Goal: Task Accomplishment & Management: Use online tool/utility

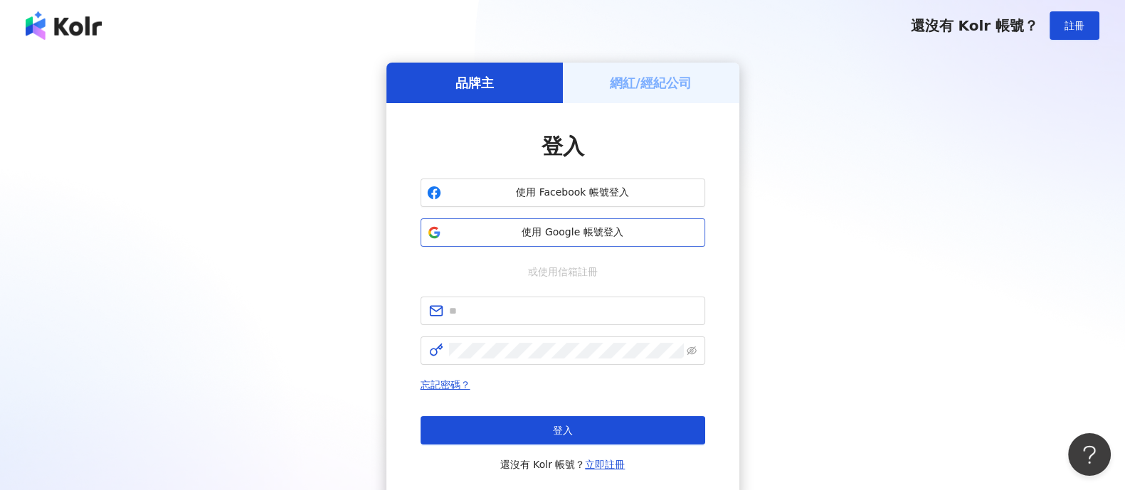
click at [502, 223] on button "使用 Google 帳號登入" at bounding box center [563, 232] width 285 height 28
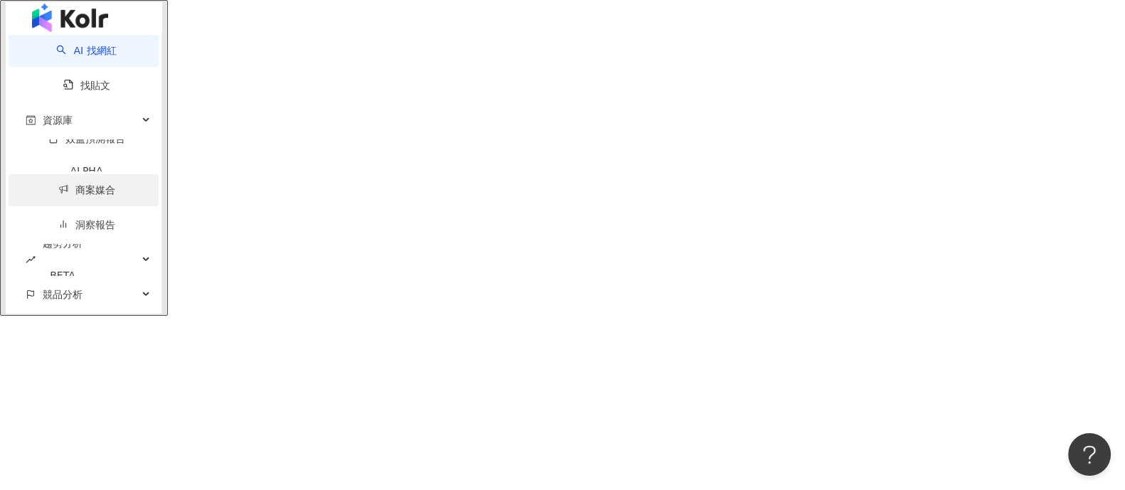
click at [58, 196] on link "商案媒合" at bounding box center [86, 189] width 57 height 11
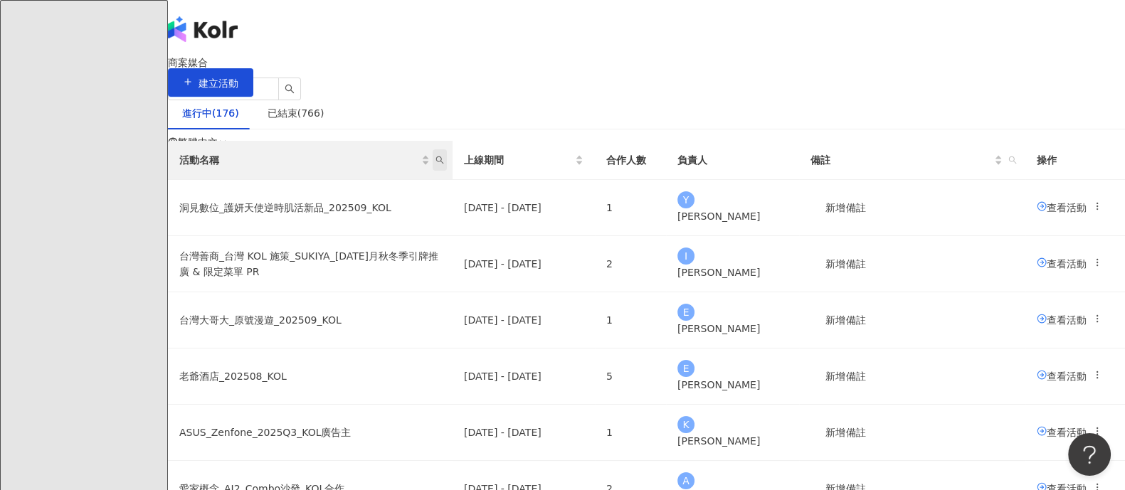
click at [444, 164] on icon "search" at bounding box center [439, 160] width 9 height 9
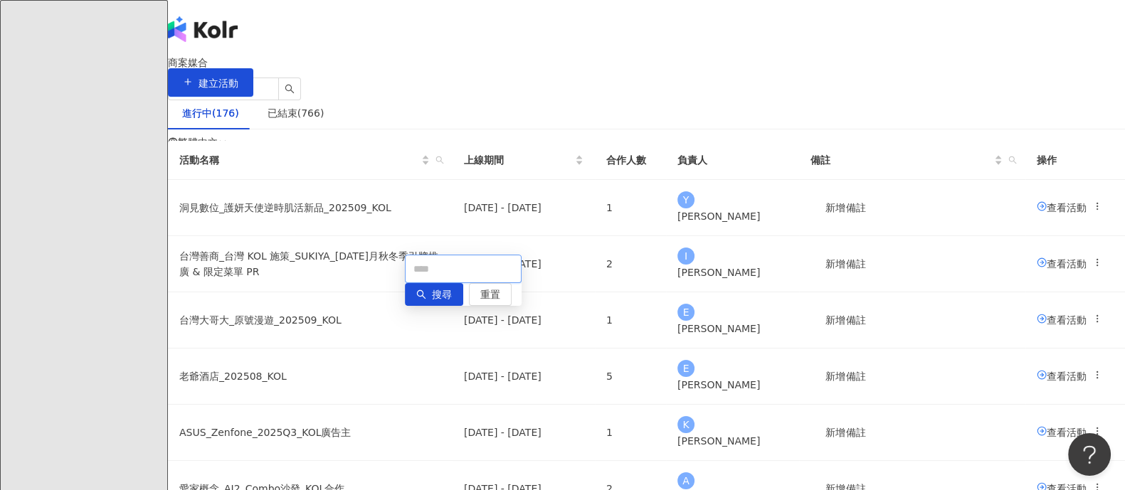
click at [442, 266] on input "text" at bounding box center [463, 269] width 117 height 28
type input "*"
type input "**"
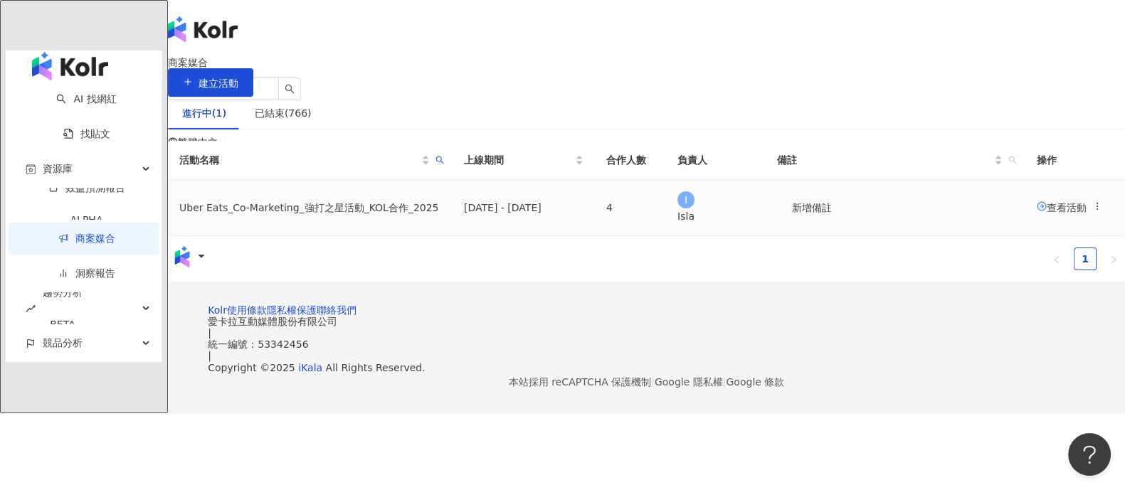
click at [1037, 213] on span "查看活動" at bounding box center [1062, 206] width 50 height 11
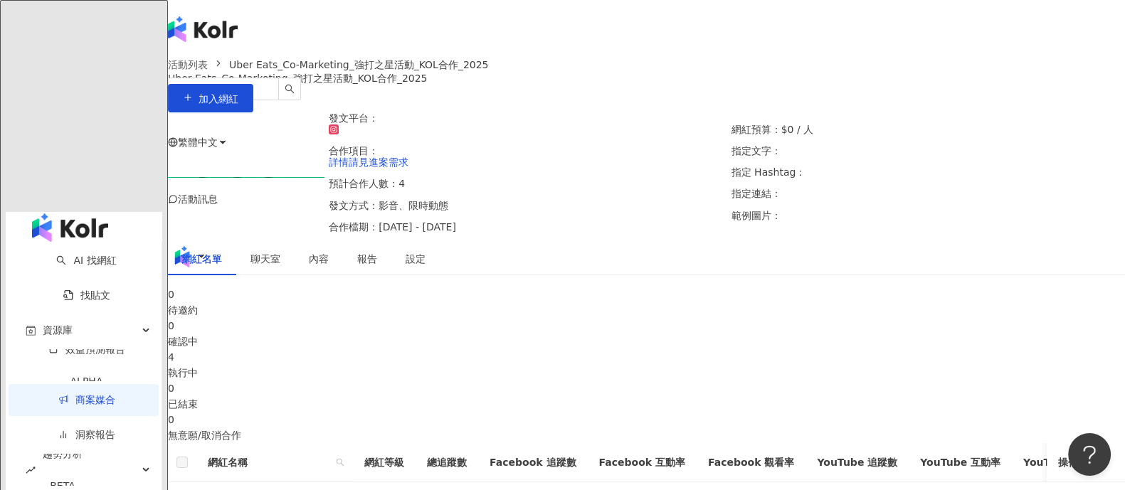
click at [575, 381] on div "4 執行中" at bounding box center [646, 364] width 957 height 31
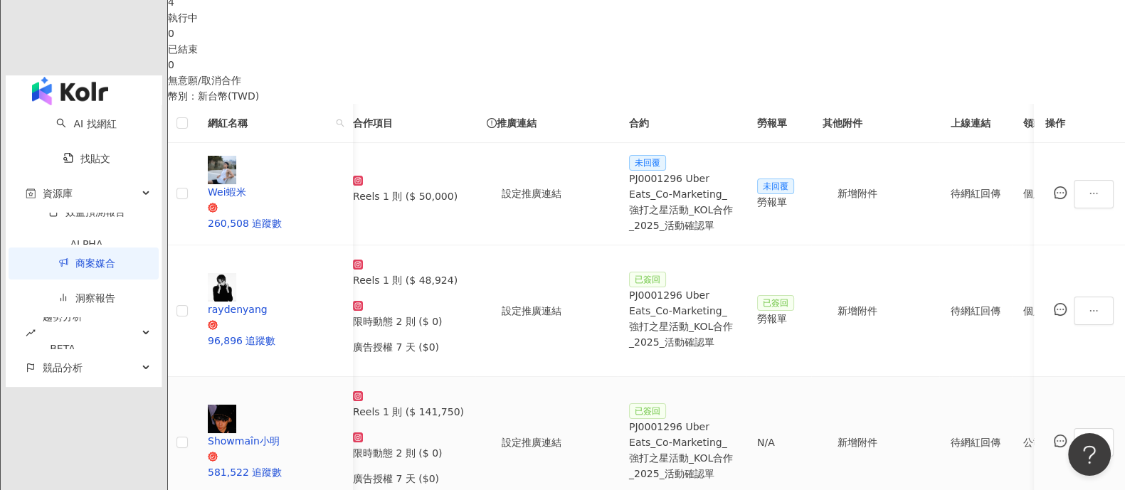
scroll to position [0, 267]
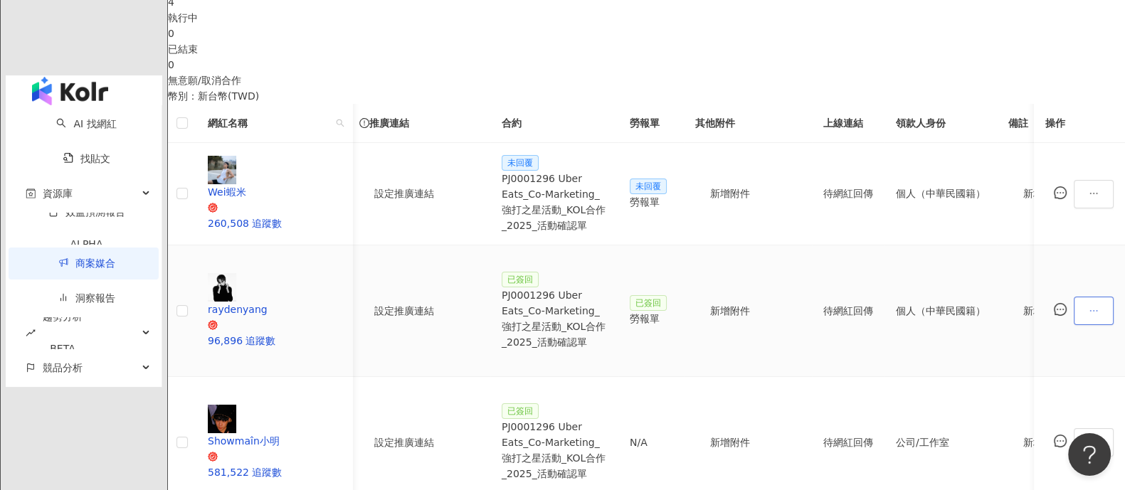
click at [1074, 297] on button "button" at bounding box center [1094, 311] width 40 height 28
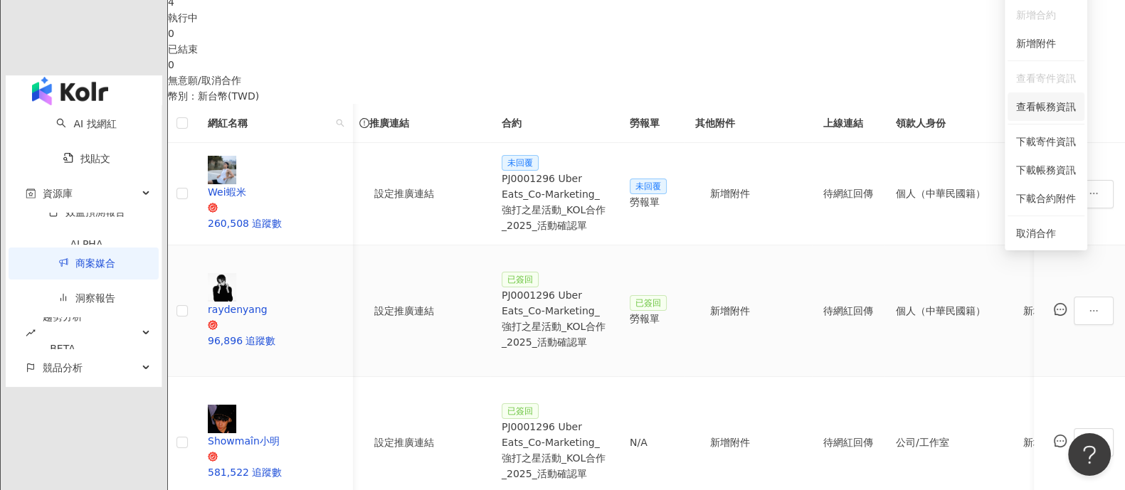
click at [1040, 105] on span "查看帳務資訊" at bounding box center [1046, 107] width 60 height 16
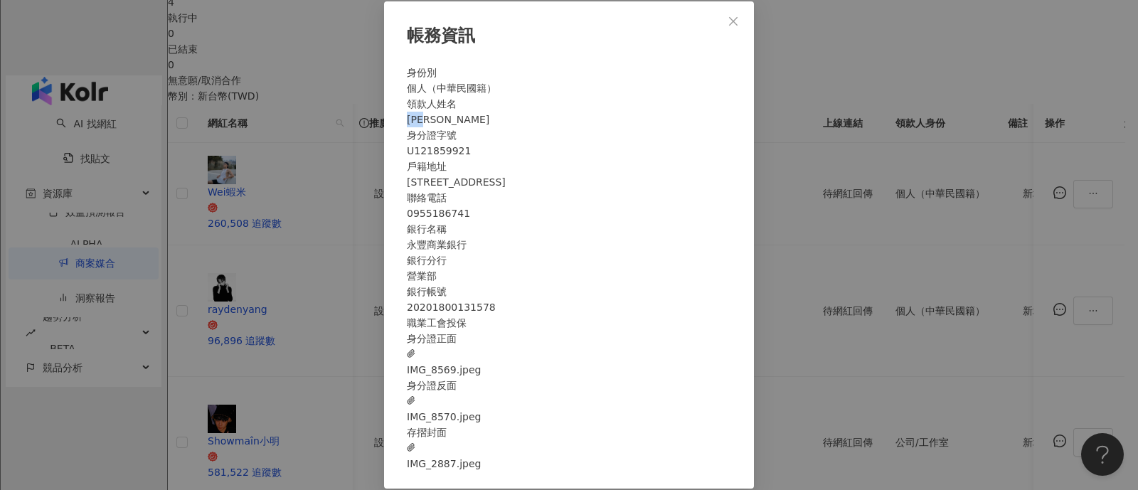
drag, startPoint x: 562, startPoint y: 120, endPoint x: 722, endPoint y: 37, distance: 180.5
click at [614, 122] on div "[PERSON_NAME]" at bounding box center [569, 120] width 324 height 16
copy div "[PERSON_NAME]"
click at [788, 116] on div "帳務資訊 身份別 個人（中華民國籍） 領款人姓名 [PERSON_NAME] 身分證字號 U121859921 戶籍地址 [STREET_ADDRESS] 聯…" at bounding box center [569, 245] width 1138 height 490
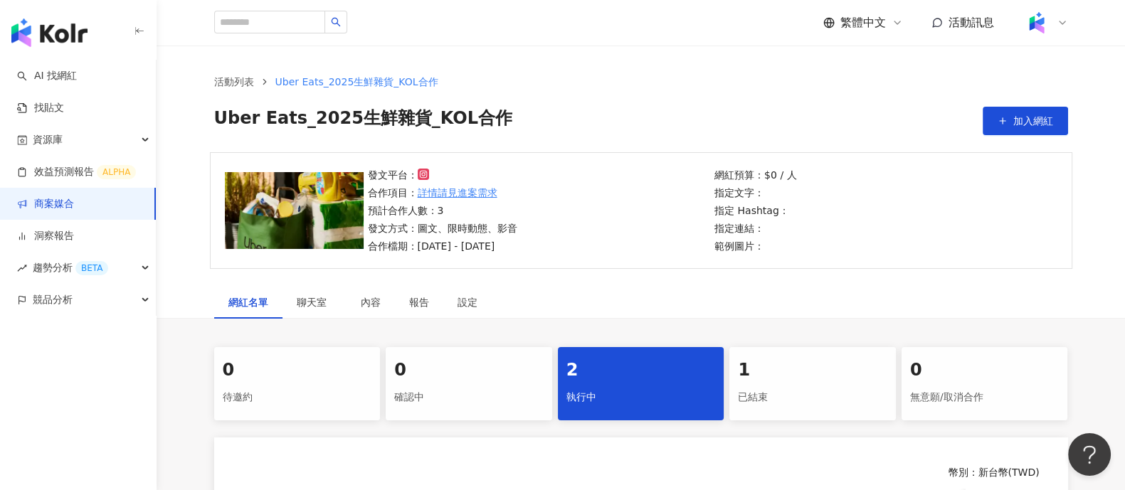
scroll to position [267, 0]
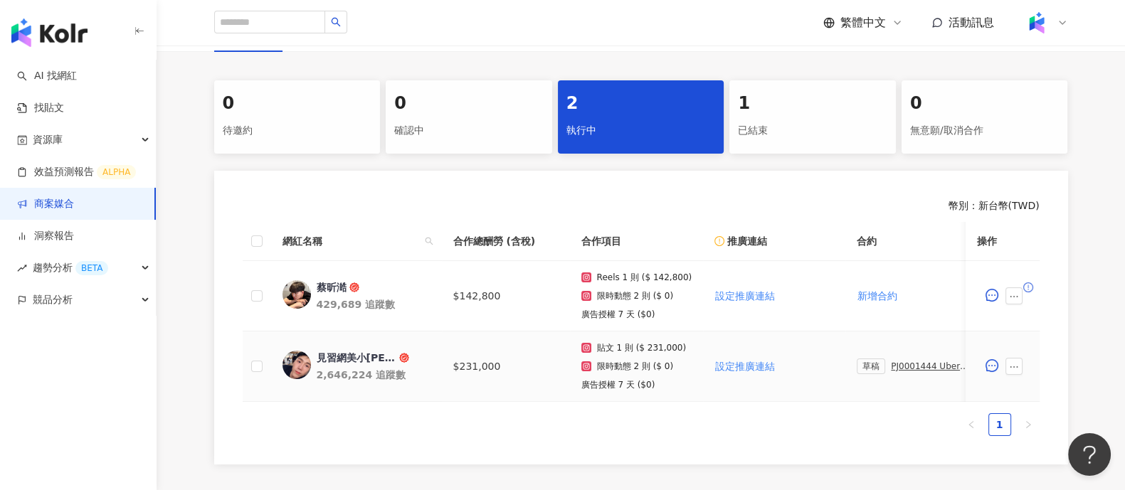
click at [887, 371] on div "草稿 PJ0001444 Uber Eats_2025生鮮雜貨_活動確認單" at bounding box center [914, 367] width 114 height 16
click at [891, 364] on div "PJ0001444 Uber Eats_2025生鮮雜貨_活動確認單" at bounding box center [931, 366] width 80 height 10
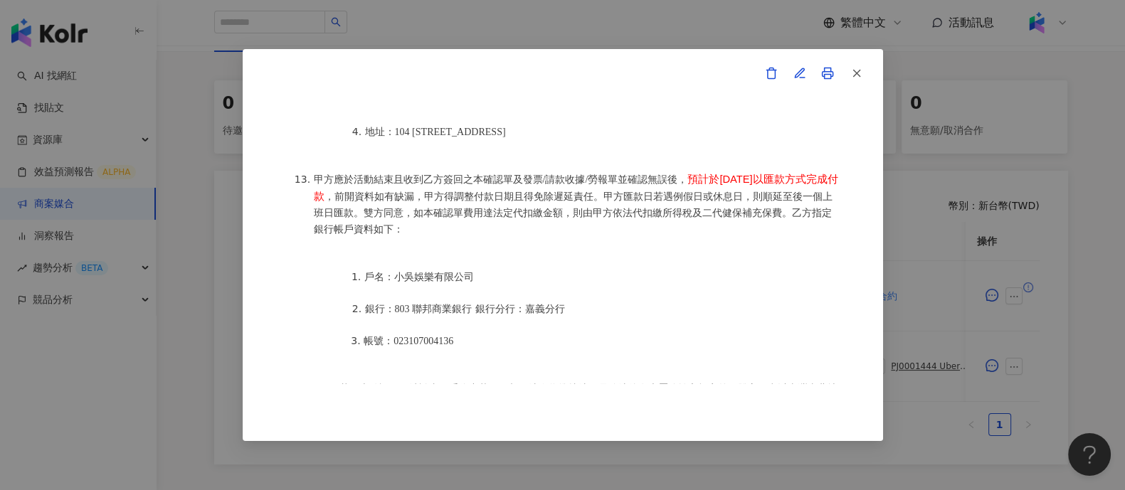
scroll to position [1902, 0]
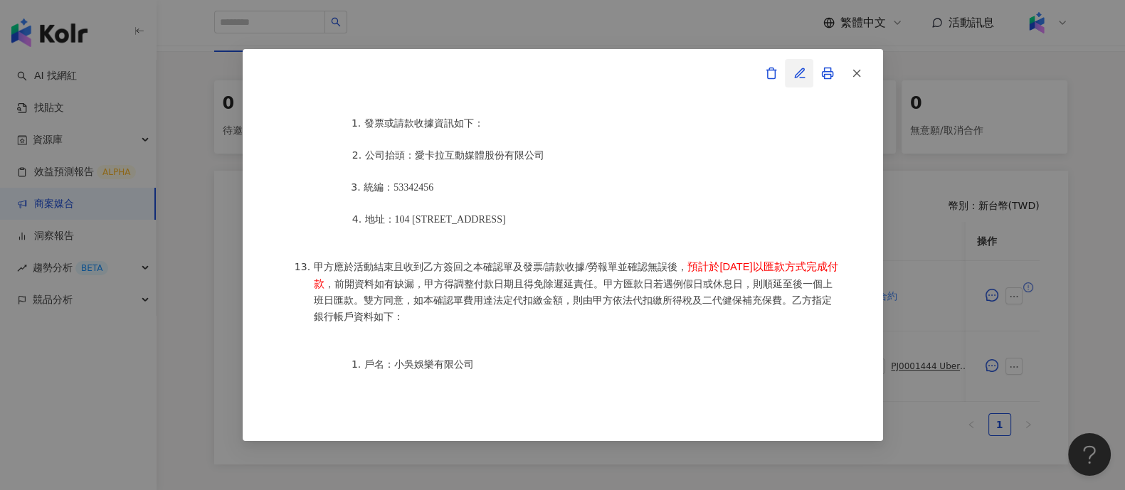
click at [804, 68] on icon "button" at bounding box center [799, 73] width 13 height 13
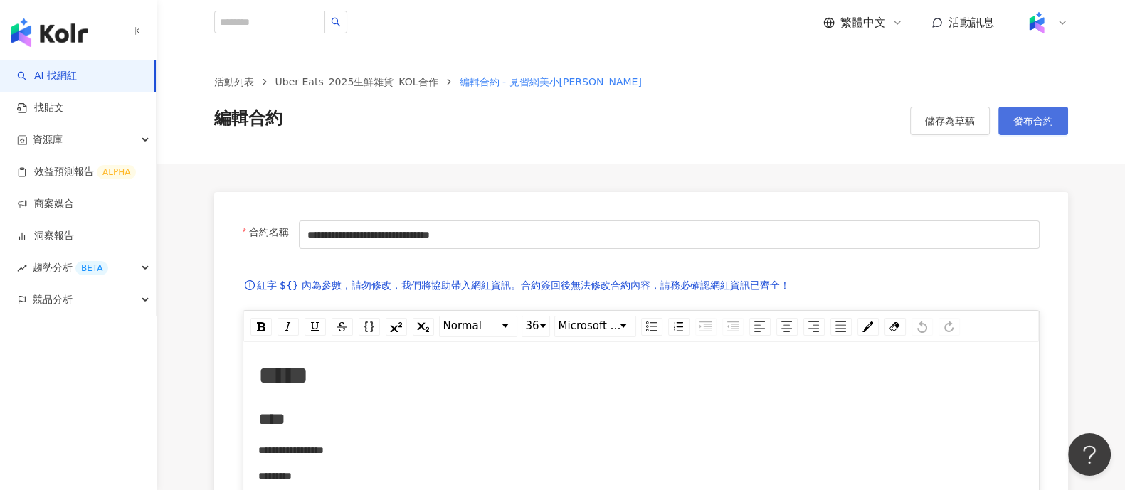
click at [1013, 121] on span "發布合約" at bounding box center [1033, 120] width 40 height 11
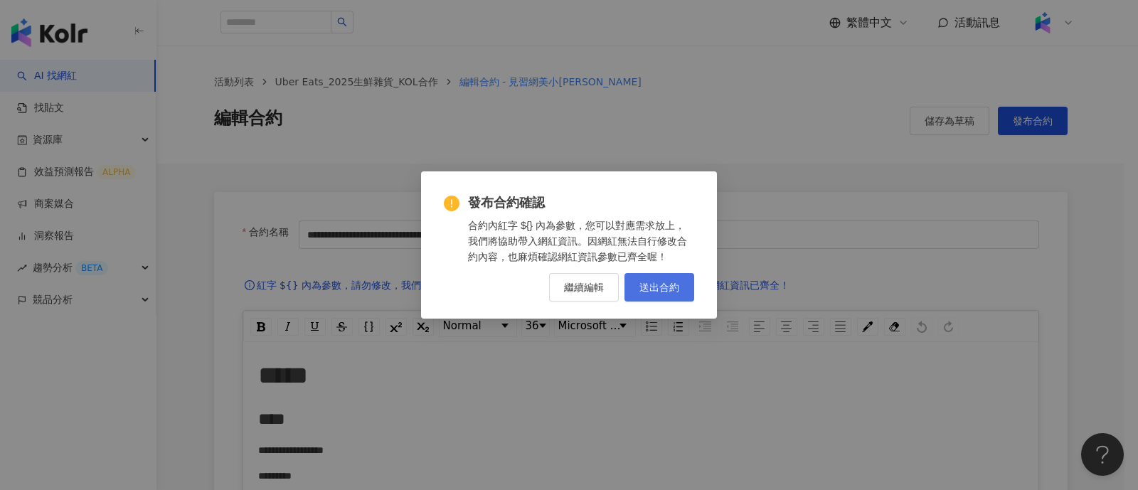
click at [685, 282] on button "送出合約" at bounding box center [660, 287] width 70 height 28
